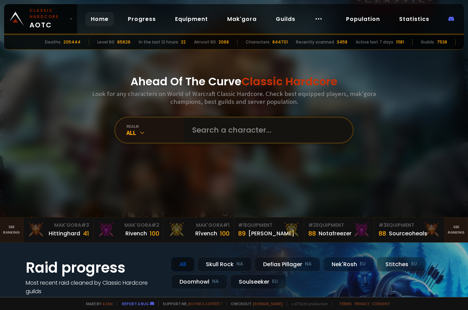
click at [271, 137] on input "text" at bounding box center [266, 130] width 156 height 25
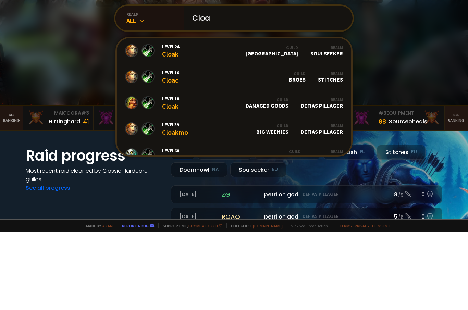
scroll to position [35, 0]
type input "Cloa"
click at [336, 122] on div "Realm Soulseeker" at bounding box center [326, 128] width 33 height 12
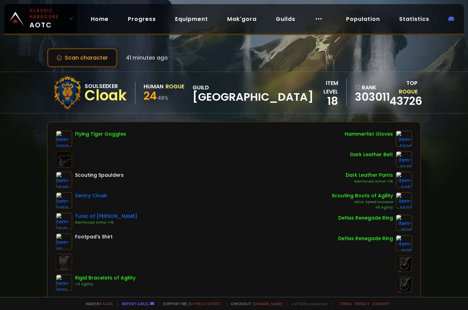
click at [70, 59] on button "Scan character" at bounding box center [82, 58] width 71 height 20
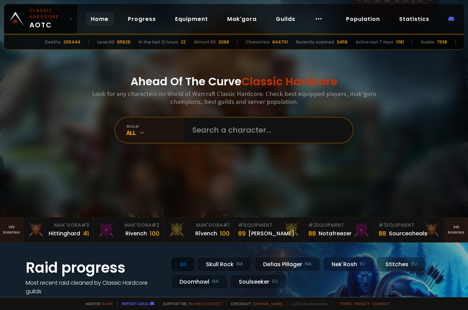
click at [61, 43] on div "Deaths" at bounding box center [53, 42] width 16 height 6
click at [80, 43] on div "205444" at bounding box center [71, 42] width 17 height 6
click at [375, 17] on link "Population" at bounding box center [362, 19] width 45 height 14
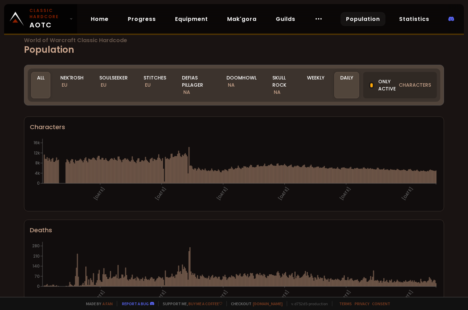
click at [105, 88] on span "EU" at bounding box center [104, 85] width 6 height 7
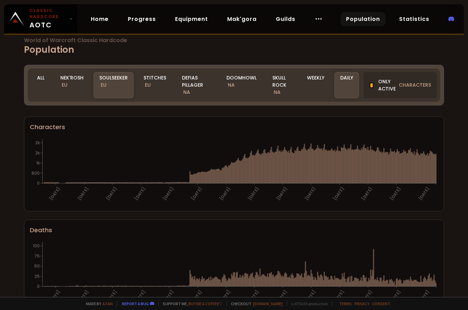
click at [103, 85] on span "EU" at bounding box center [104, 85] width 6 height 7
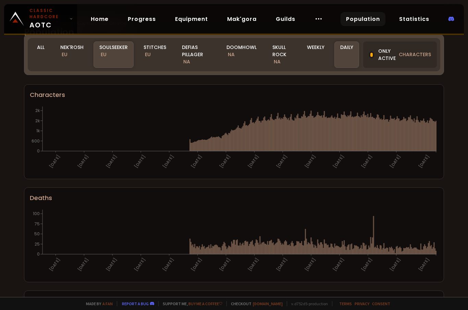
scroll to position [122, 0]
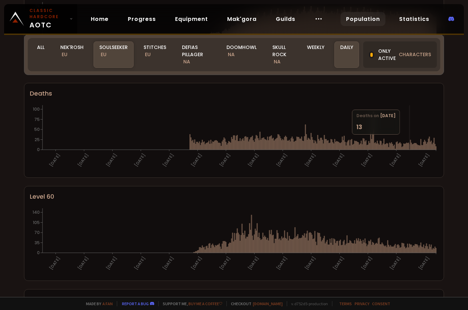
click at [409, 140] on icon "[DATE] [DATE] [DATE] [DATE] [DATE] [DATE] [DATE] [DATE] [DATE] [DATE] [DATE] [D…" at bounding box center [234, 137] width 408 height 69
click at [375, 147] on icon at bounding box center [375, 145] width 1 height 7
click at [372, 141] on icon at bounding box center [371, 144] width 1 height 11
click at [374, 147] on icon at bounding box center [374, 146] width 1 height 7
click at [372, 131] on icon "[DATE] [DATE] [DATE] [DATE] [DATE] [DATE] [DATE] [DATE] [DATE] [DATE] [DATE] [D…" at bounding box center [234, 137] width 408 height 69
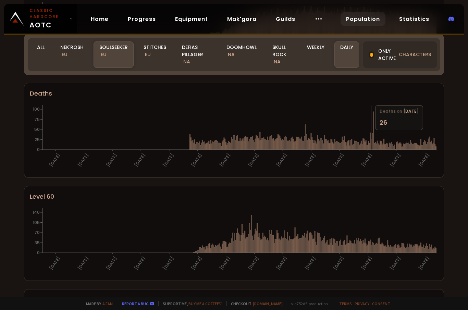
click at [374, 130] on icon at bounding box center [373, 131] width 1 height 38
click at [430, 149] on icon at bounding box center [429, 143] width 1 height 13
click at [425, 152] on icon "[DATE] [DATE] [DATE] [DATE] [DATE] [DATE] [DATE] [DATE] [DATE] [DATE] [DATE] [D…" at bounding box center [234, 137] width 408 height 69
click at [425, 150] on icon at bounding box center [424, 145] width 1 height 10
click at [427, 152] on icon "[DATE] [DATE] [DATE] [DATE] [DATE] [DATE] [DATE] [DATE] [DATE] [DATE] [DATE] [D…" at bounding box center [234, 137] width 408 height 69
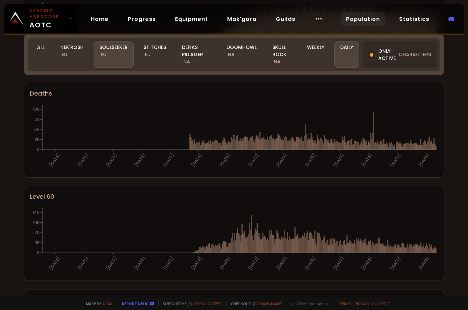
click at [427, 151] on icon "[DATE] [DATE] [DATE] [DATE] [DATE] [DATE] [DATE] [DATE] [DATE] [DATE] [DATE] [D…" at bounding box center [234, 137] width 408 height 69
click at [432, 146] on icon at bounding box center [432, 147] width 1 height 5
click at [427, 150] on icon at bounding box center [427, 145] width 1 height 7
click at [426, 150] on line at bounding box center [239, 150] width 394 height 0
click at [428, 152] on icon "[DATE] [DATE] [DATE] [DATE] [DATE] [DATE] [DATE] [DATE] [DATE] [DATE] [DATE] [D…" at bounding box center [234, 137] width 408 height 69
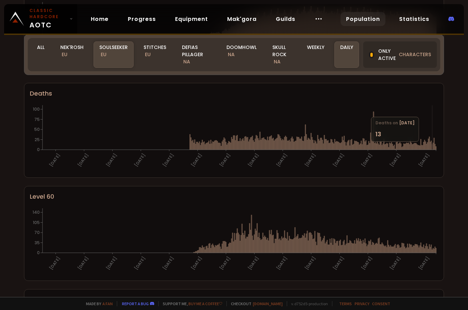
click at [432, 148] on icon at bounding box center [432, 147] width 1 height 5
click at [431, 150] on icon at bounding box center [431, 145] width 1 height 9
click at [430, 150] on line at bounding box center [239, 150] width 394 height 0
click at [428, 152] on icon "[DATE] [DATE] [DATE] [DATE] [DATE] [DATE] [DATE] [DATE] [DATE] [DATE] [DATE] [D…" at bounding box center [234, 137] width 408 height 69
click at [429, 147] on icon at bounding box center [429, 143] width 1 height 13
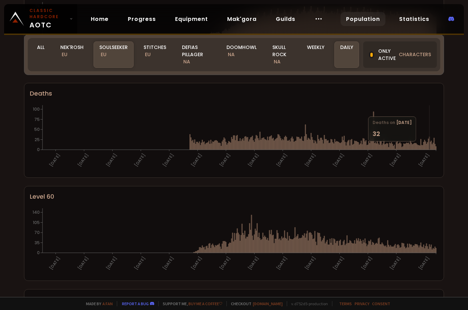
click at [428, 150] on icon at bounding box center [428, 144] width 1 height 11
click at [428, 155] on icon "[DATE] [DATE] [DATE] [DATE] [DATE] [DATE] [DATE] [DATE] [DATE] [DATE] [DATE] [D…" at bounding box center [234, 137] width 408 height 69
click at [428, 150] on line at bounding box center [239, 150] width 394 height 0
click at [428, 149] on icon at bounding box center [428, 144] width 1 height 11
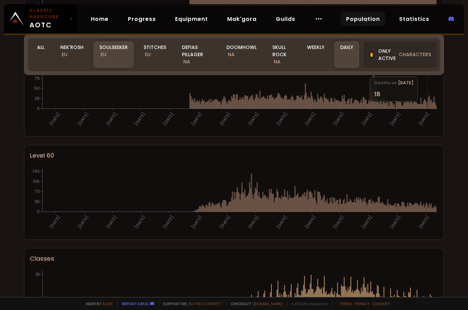
scroll to position [160, 0]
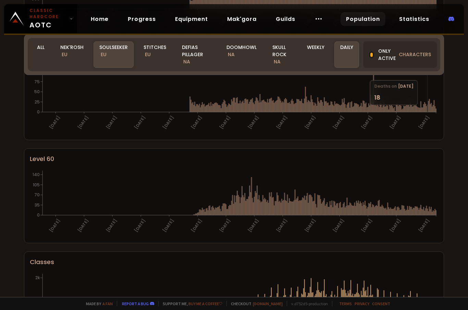
click at [410, 215] on icon at bounding box center [409, 210] width 1 height 9
click at [423, 212] on icon at bounding box center [422, 212] width 1 height 5
click at [425, 211] on icon at bounding box center [425, 212] width 1 height 7
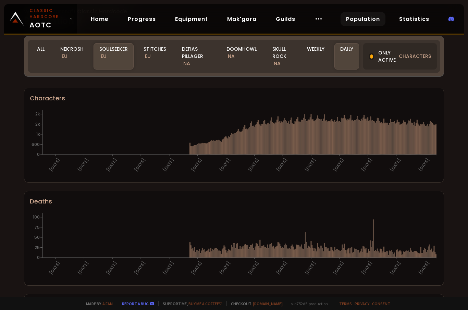
scroll to position [9, 0]
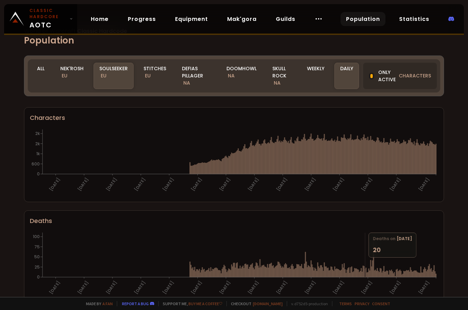
click at [365, 260] on icon "[DATE] [DATE] [DATE] [DATE] [DATE] [DATE] [DATE] [DATE] [DATE] [DATE] [DATE] [D…" at bounding box center [234, 265] width 408 height 69
click at [376, 271] on icon "[DATE] [DATE] [DATE] [DATE] [DATE] [DATE] [DATE] [DATE] [DATE] [DATE] [DATE] [D…" at bounding box center [234, 265] width 408 height 69
click at [373, 277] on icon at bounding box center [372, 269] width 1 height 16
click at [374, 248] on icon "[DATE] [DATE] [DATE] [DATE] [DATE] [DATE] [DATE] [DATE] [DATE] [DATE] [DATE] [D…" at bounding box center [234, 265] width 408 height 69
click at [372, 254] on icon "[DATE] [DATE] [DATE] [DATE] [DATE] [DATE] [DATE] [DATE] [DATE] [DATE] [DATE] [D…" at bounding box center [234, 265] width 408 height 69
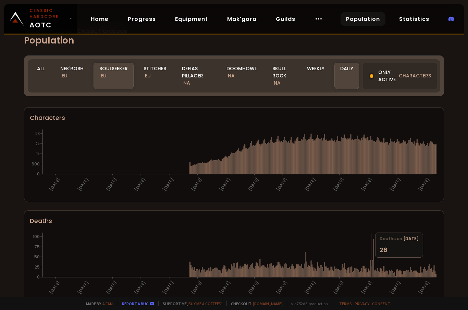
click at [376, 263] on icon "[DATE] [DATE] [DATE] [DATE] [DATE] [DATE] [DATE] [DATE] [DATE] [DATE] [DATE] [D…" at bounding box center [234, 265] width 408 height 69
click at [373, 277] on icon at bounding box center [373, 258] width 1 height 38
click at [303, 267] on icon "[DATE] [DATE] [DATE] [DATE] [DATE] [DATE] [DATE] [DATE] [DATE] [DATE] [DATE] [D…" at bounding box center [234, 265] width 408 height 69
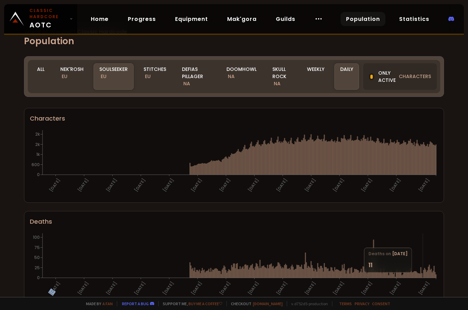
click at [422, 278] on icon at bounding box center [421, 275] width 1 height 4
click at [418, 278] on icon at bounding box center [418, 275] width 1 height 4
click at [420, 278] on icon at bounding box center [420, 276] width 1 height 4
click at [423, 277] on icon at bounding box center [422, 275] width 1 height 4
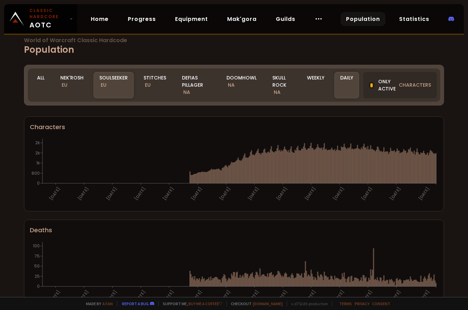
scroll to position [0, 0]
click at [390, 86] on div "Only active characters" at bounding box center [400, 85] width 74 height 26
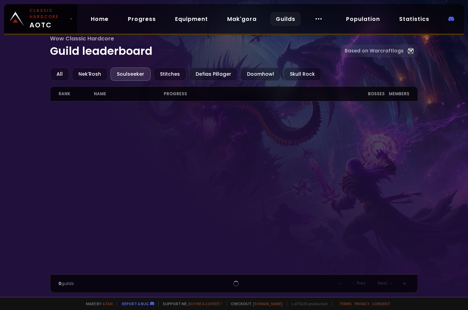
click at [90, 68] on div "Nek'Rosh" at bounding box center [90, 73] width 36 height 13
click at [91, 73] on div "Nek'Rosh" at bounding box center [90, 73] width 36 height 13
click at [102, 17] on link "Home" at bounding box center [99, 19] width 29 height 14
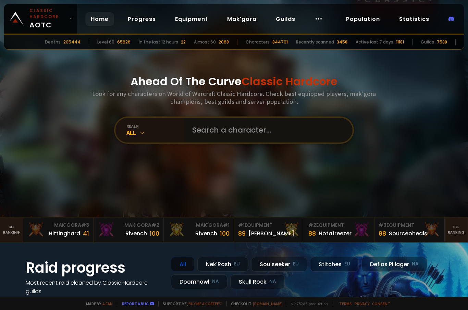
click at [285, 141] on input "text" at bounding box center [266, 130] width 156 height 25
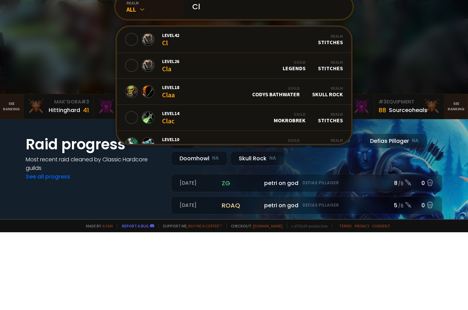
scroll to position [65, 0]
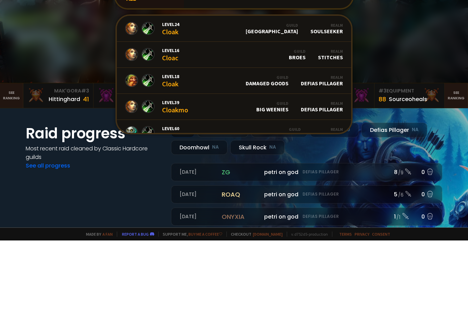
type input "Cloa"
click at [307, 92] on div "Guild Norge Realm Soulseeker" at bounding box center [294, 98] width 97 height 12
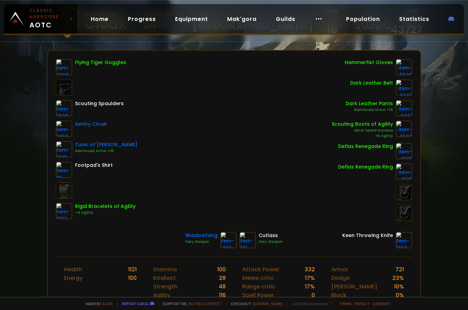
scroll to position [43, 0]
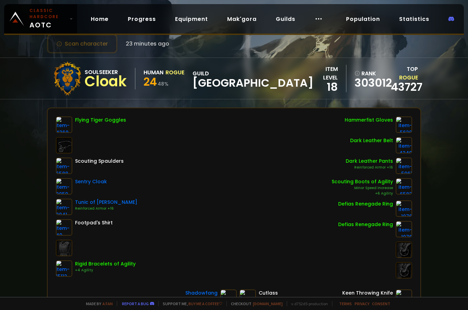
scroll to position [7, 0]
